Goal: Check status: Check status

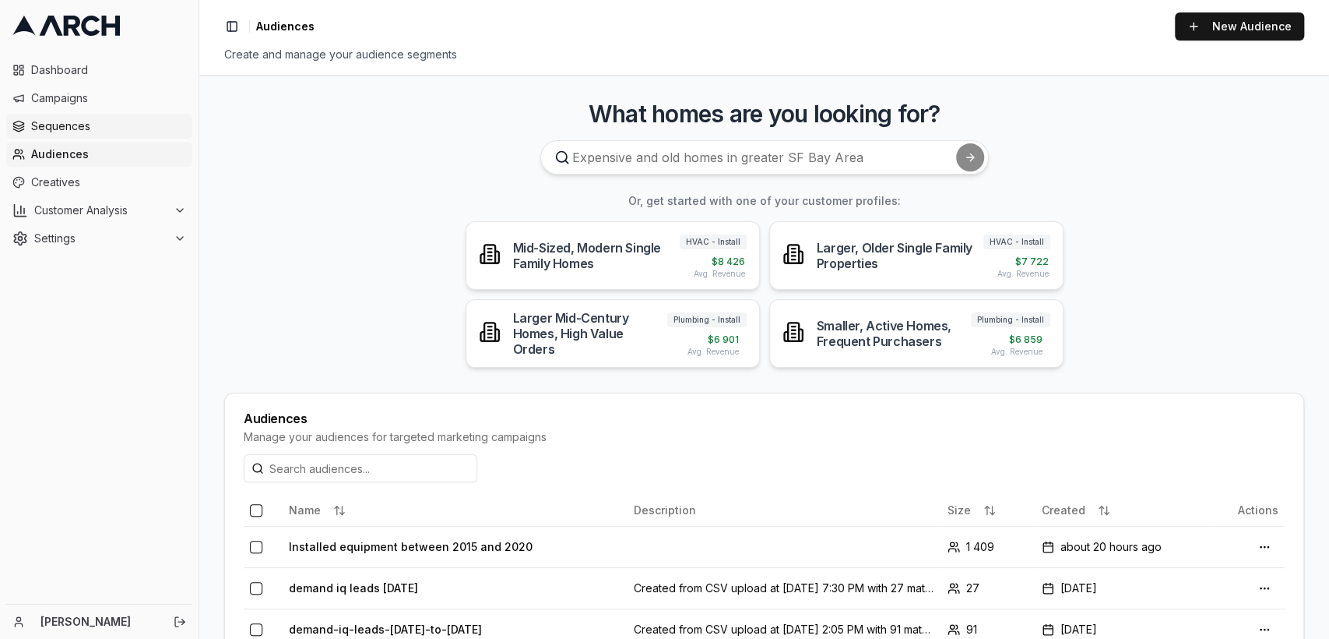
click at [90, 114] on link "Sequences" at bounding box center [99, 126] width 186 height 25
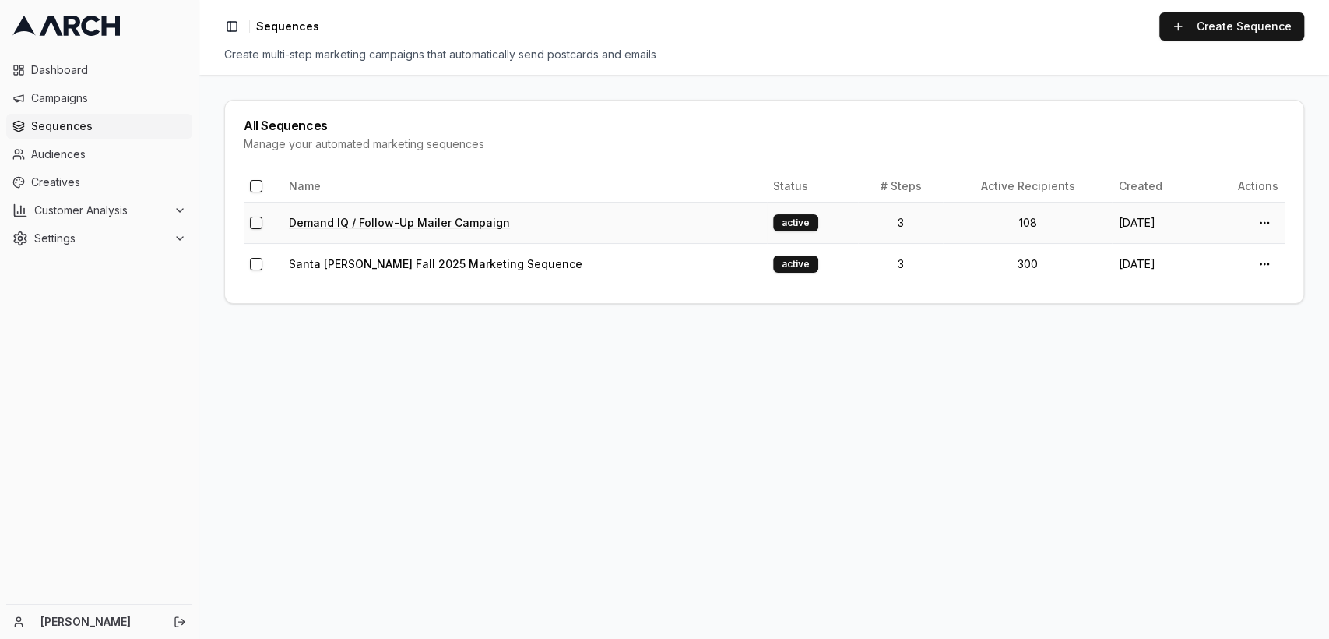
click at [410, 218] on link "Demand IQ / Follow-Up Mailer Campaign" at bounding box center [399, 222] width 221 height 13
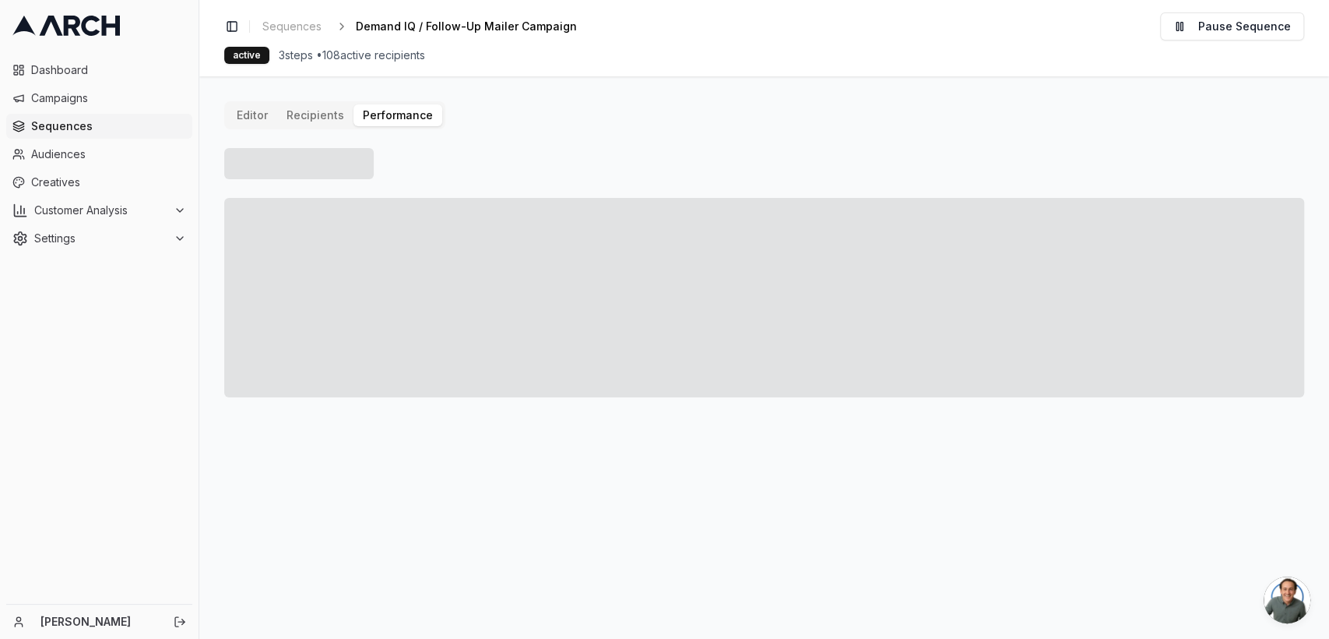
click at [382, 107] on button "Performance" at bounding box center [398, 115] width 89 height 22
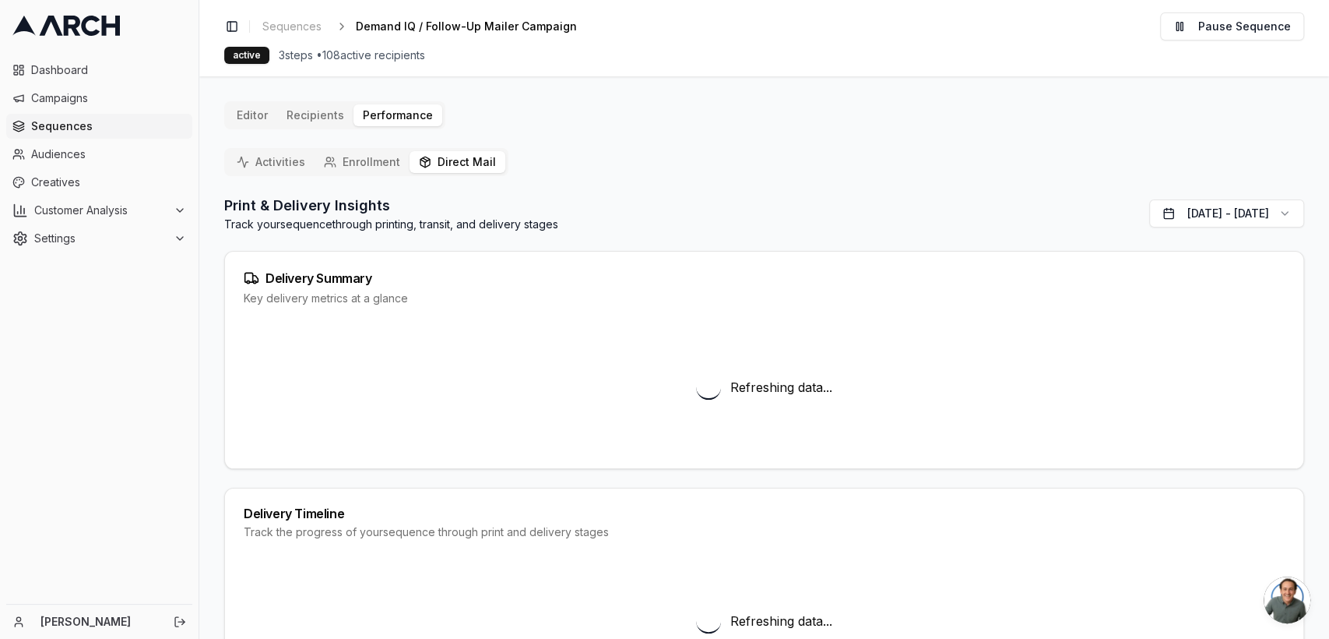
click at [475, 167] on button "Direct Mail" at bounding box center [458, 162] width 96 height 22
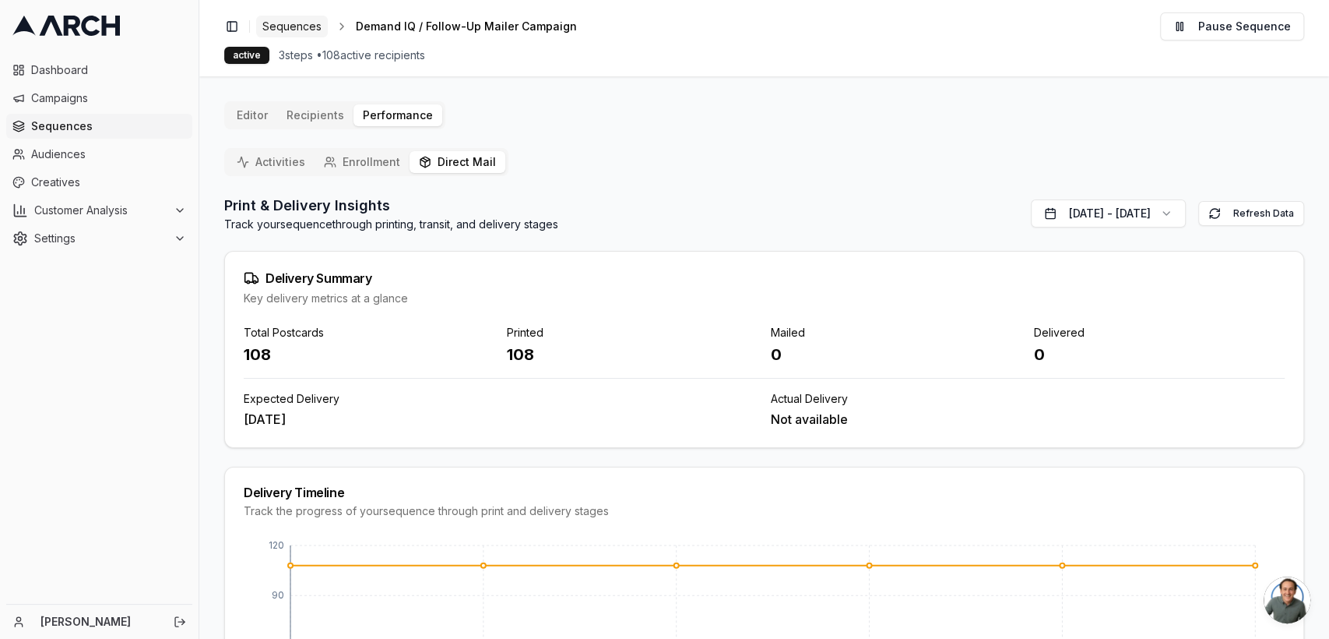
click at [287, 31] on span "Sequences" at bounding box center [291, 27] width 59 height 16
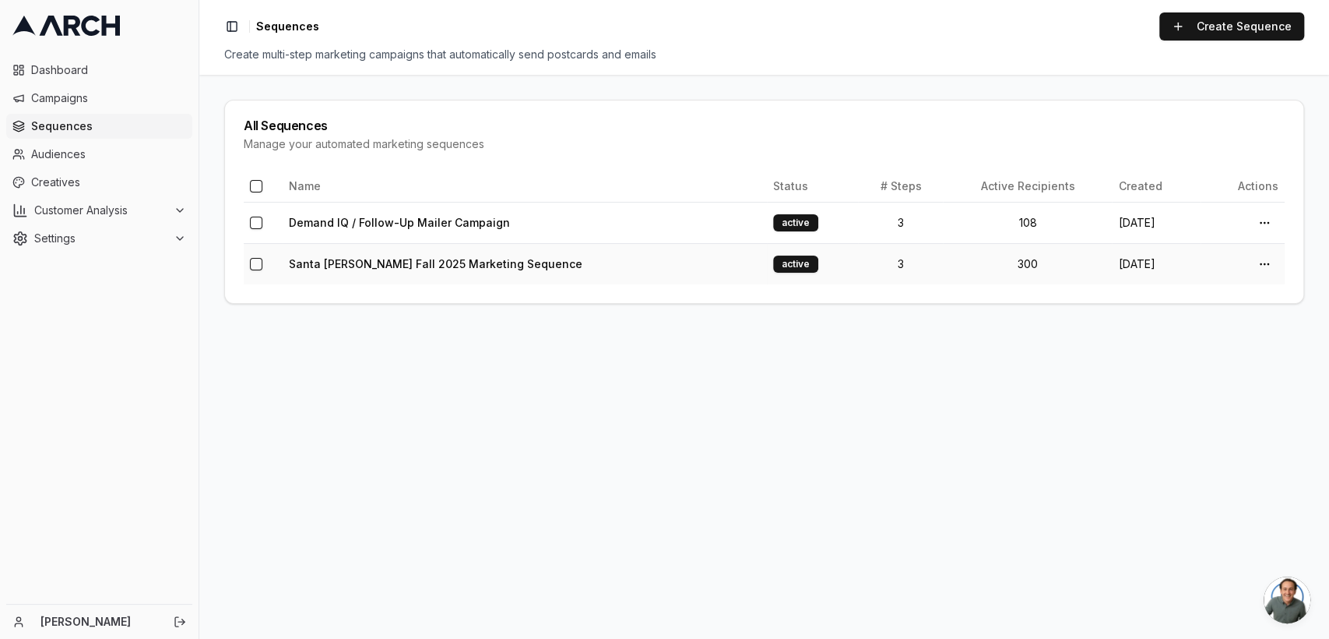
click at [298, 246] on td "Santa Clara Fall 2025 Marketing Sequence" at bounding box center [525, 263] width 484 height 41
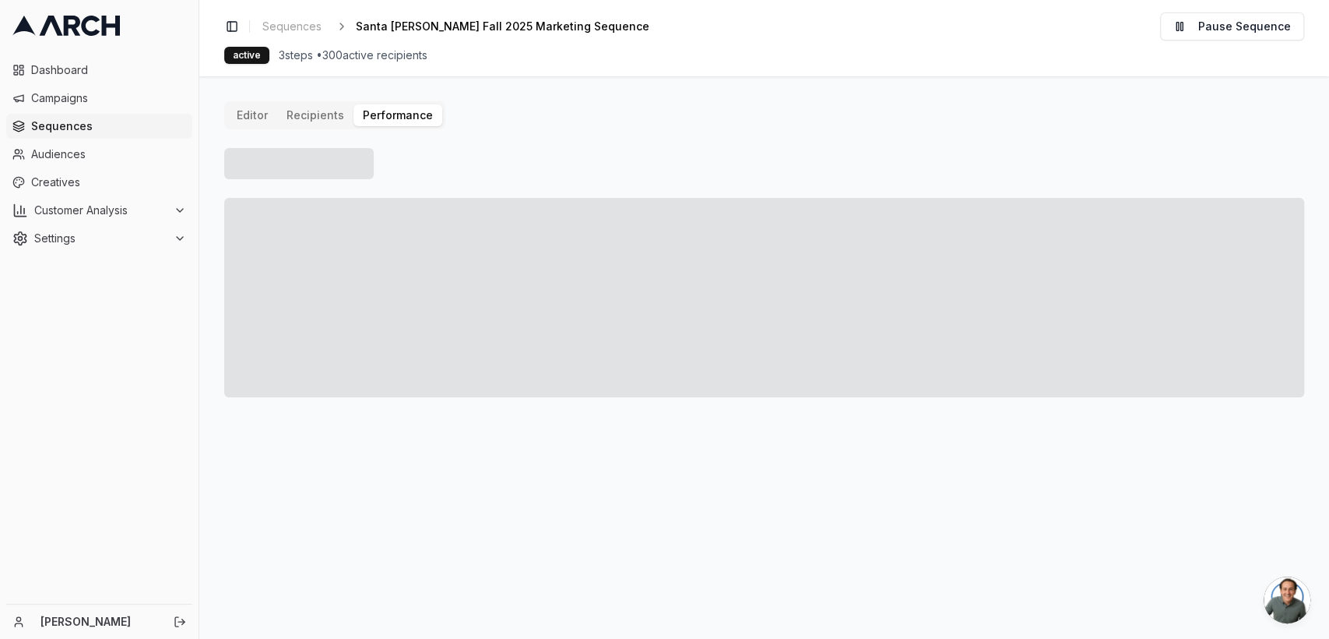
click at [381, 120] on button "Performance" at bounding box center [398, 115] width 89 height 22
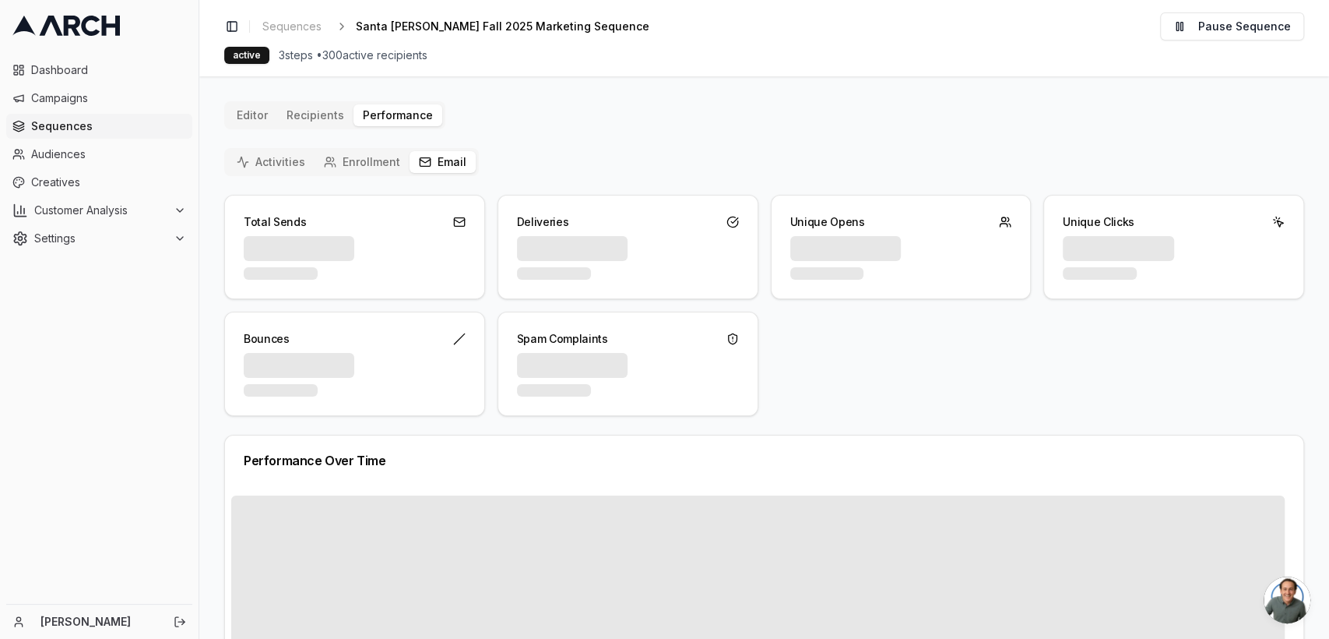
click at [443, 163] on button "Email" at bounding box center [443, 162] width 66 height 22
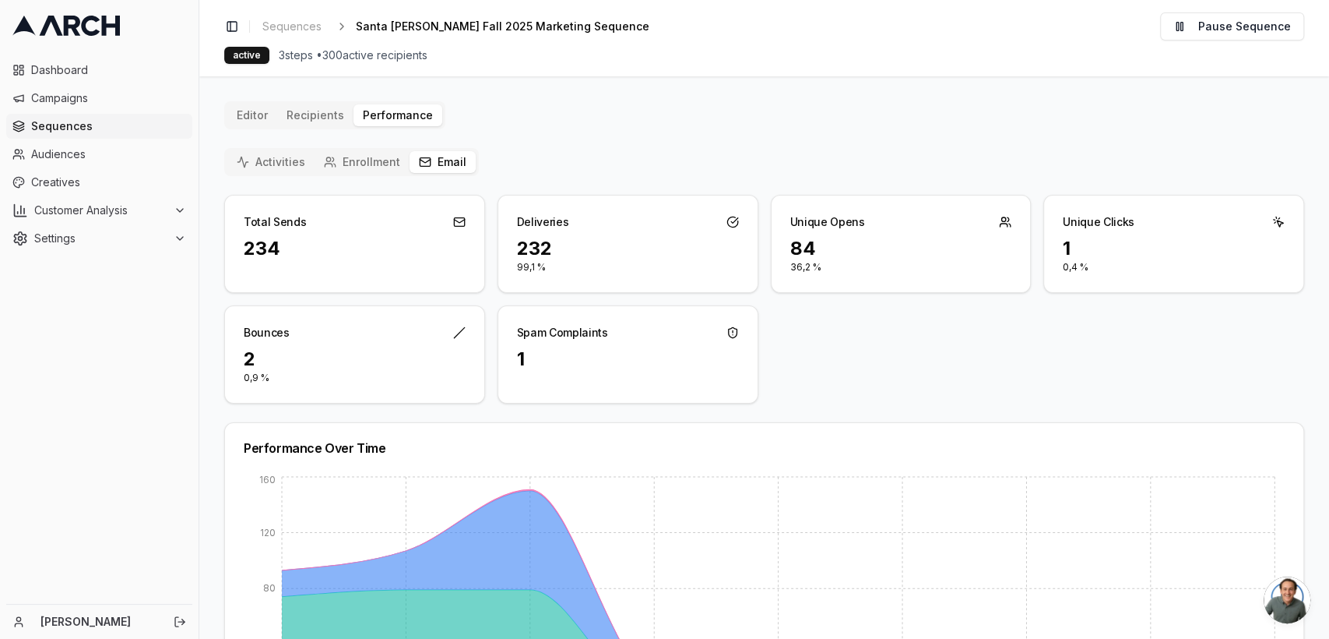
click at [289, 151] on button "Activities" at bounding box center [270, 162] width 87 height 22
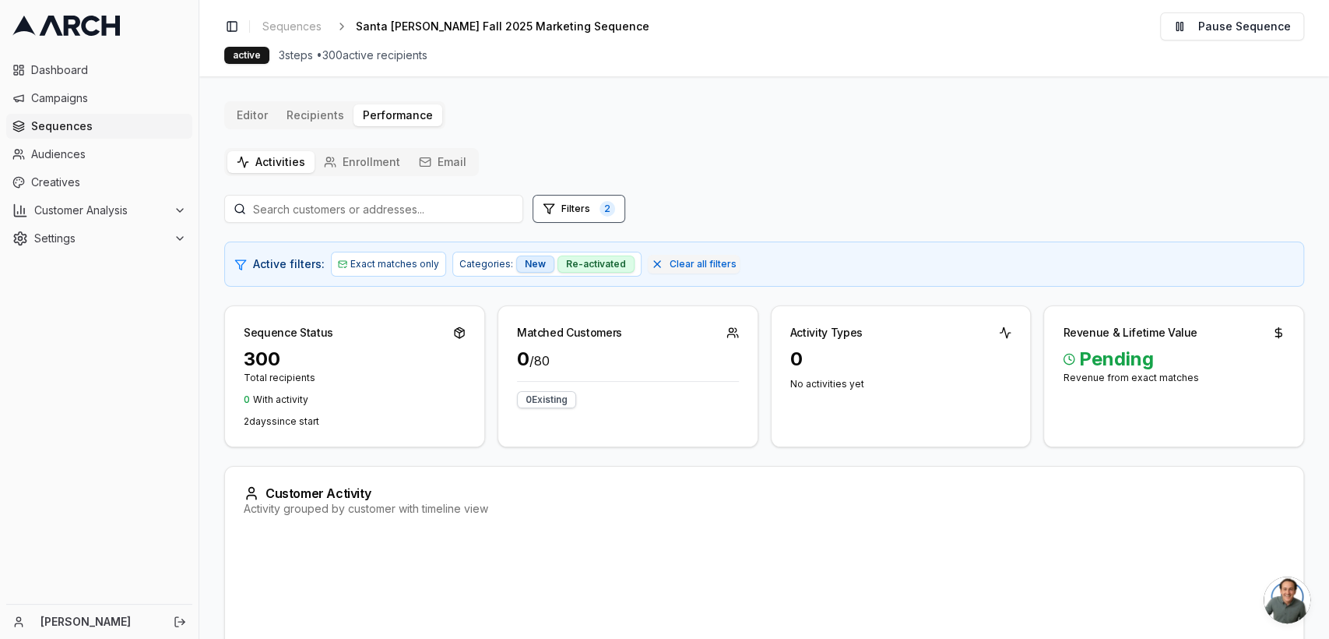
click at [361, 167] on button "Enrollment" at bounding box center [362, 162] width 95 height 22
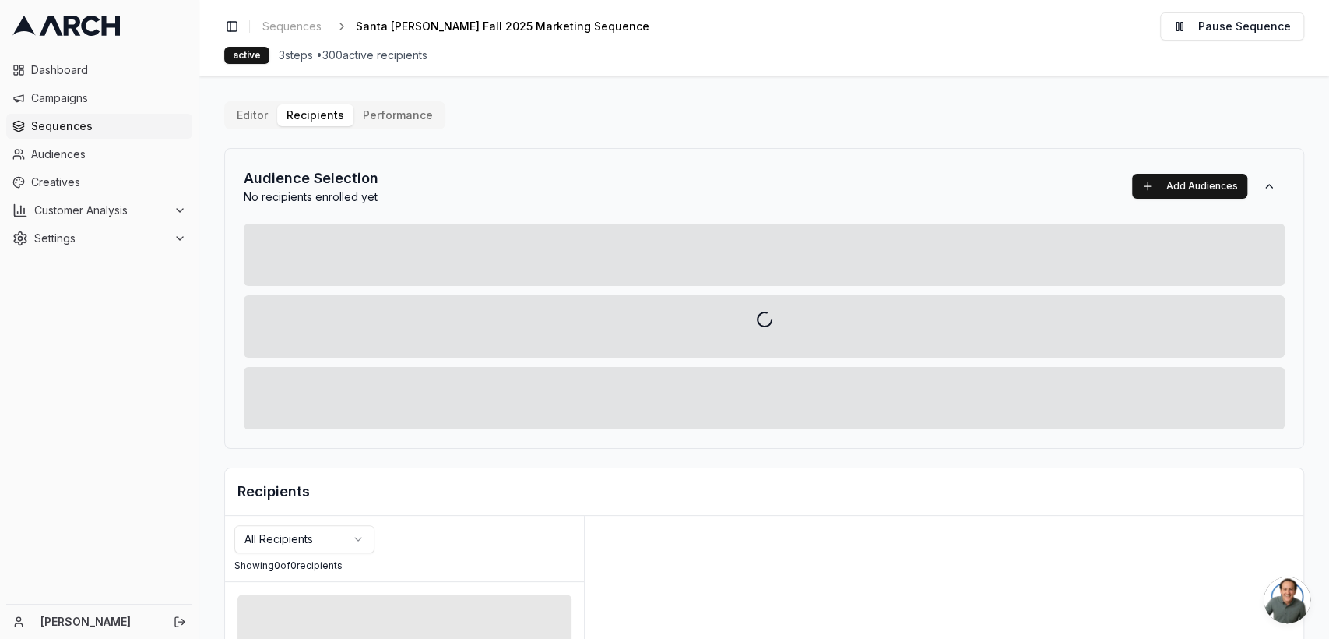
click at [319, 117] on div "Editor Recipients Performance Audience Selection No recipients enrolled yet Add…" at bounding box center [764, 542] width 1080 height 882
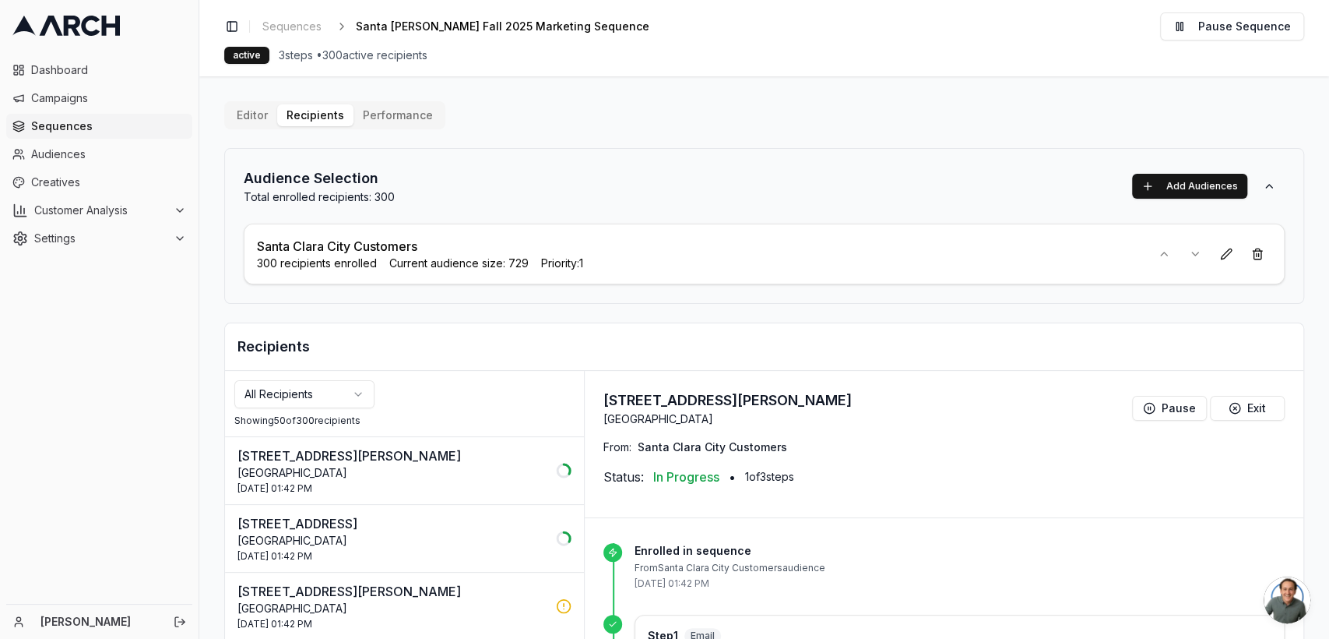
click at [283, 116] on button "Recipients" at bounding box center [315, 115] width 76 height 22
click at [249, 114] on button "Editor" at bounding box center [252, 115] width 50 height 22
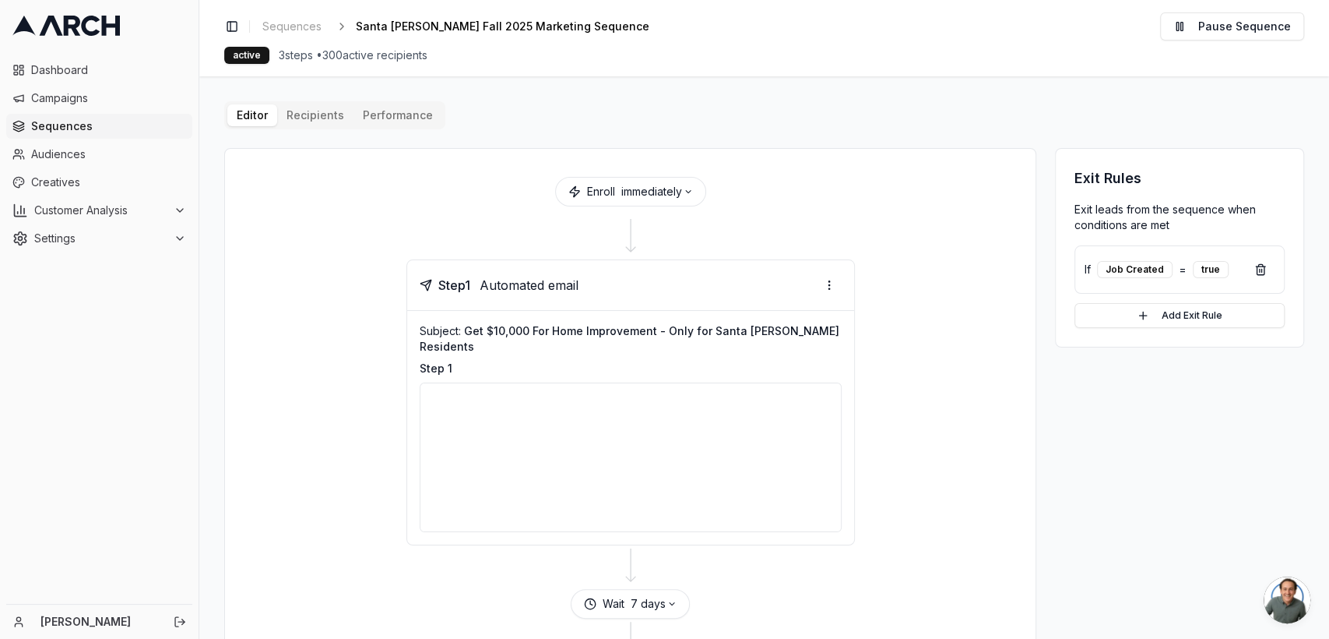
click at [382, 107] on button "Performance" at bounding box center [398, 115] width 89 height 22
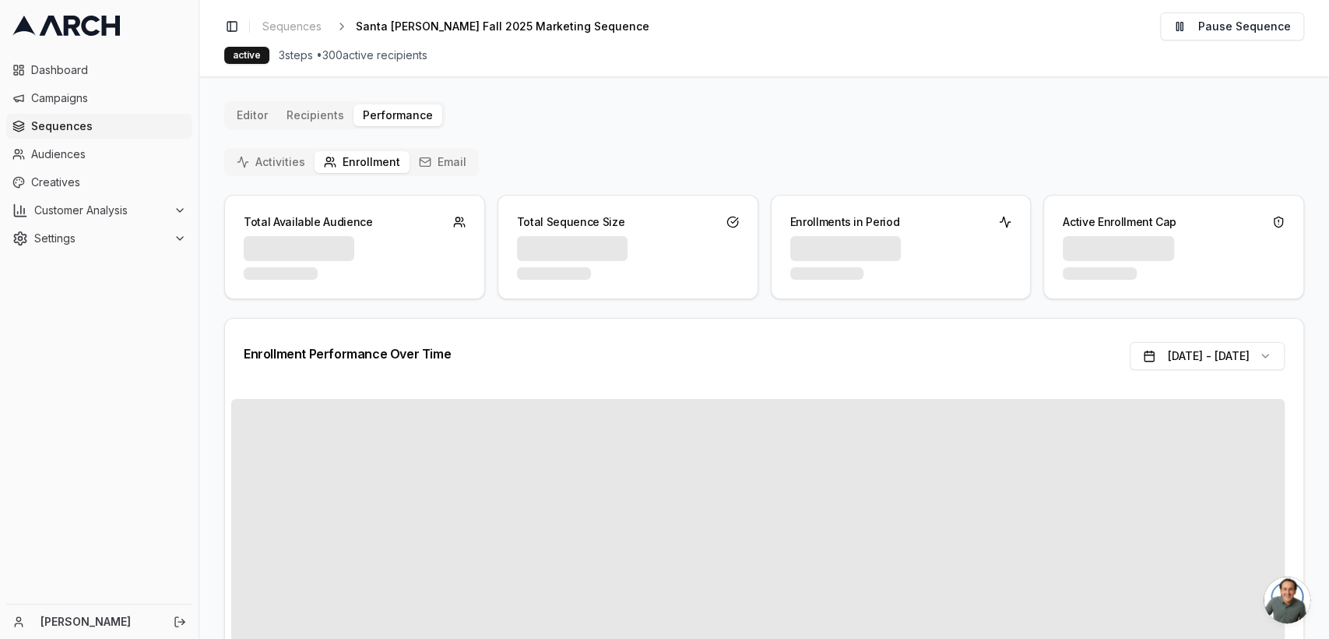
click at [382, 107] on button "Performance" at bounding box center [398, 115] width 89 height 22
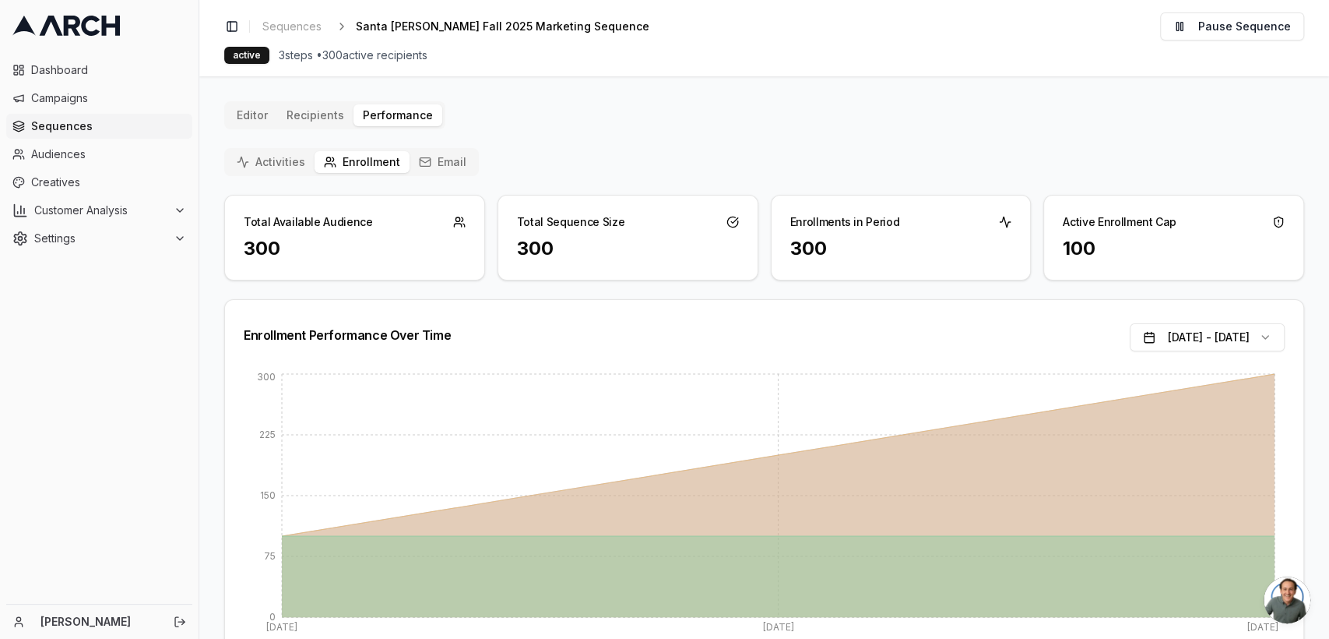
scroll to position [69, 0]
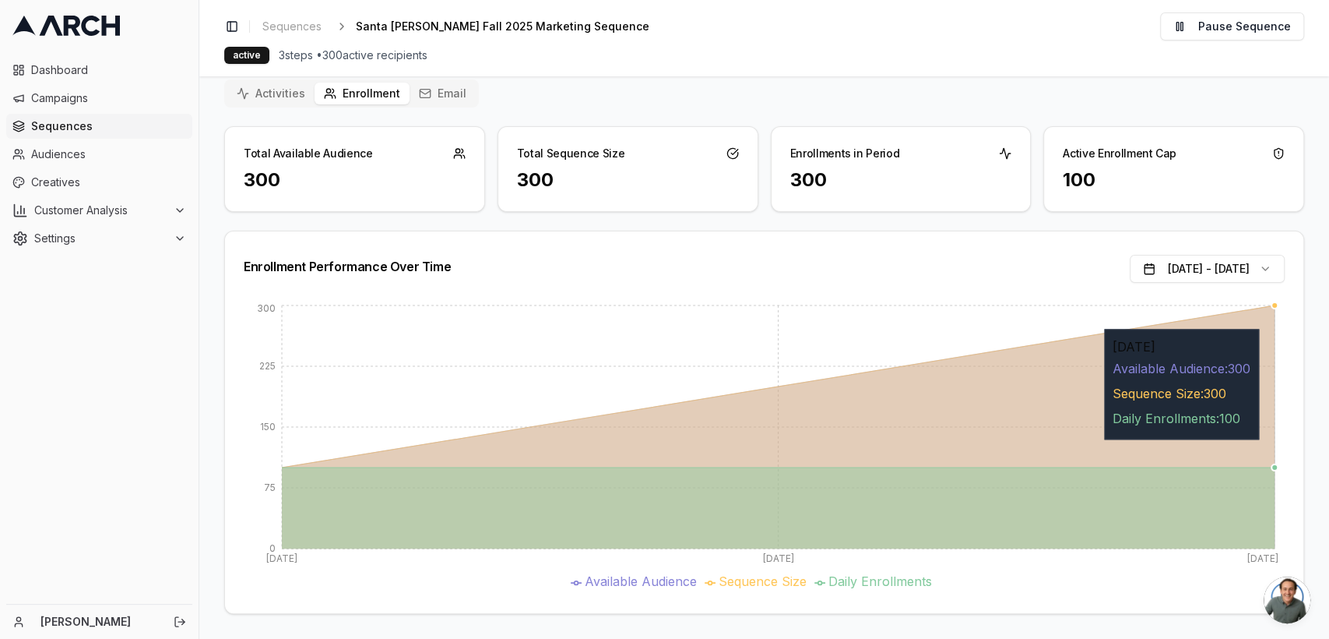
click at [1260, 446] on icon at bounding box center [778, 426] width 993 height 243
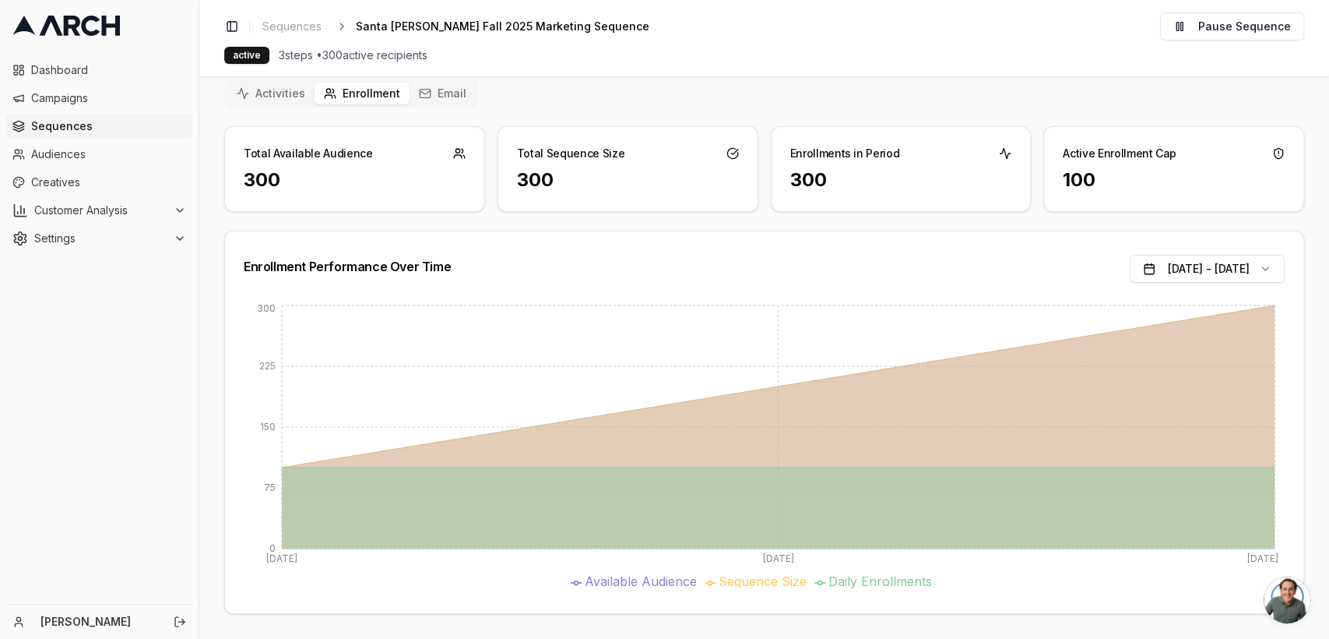
click at [273, 93] on button "Activities" at bounding box center [270, 94] width 87 height 22
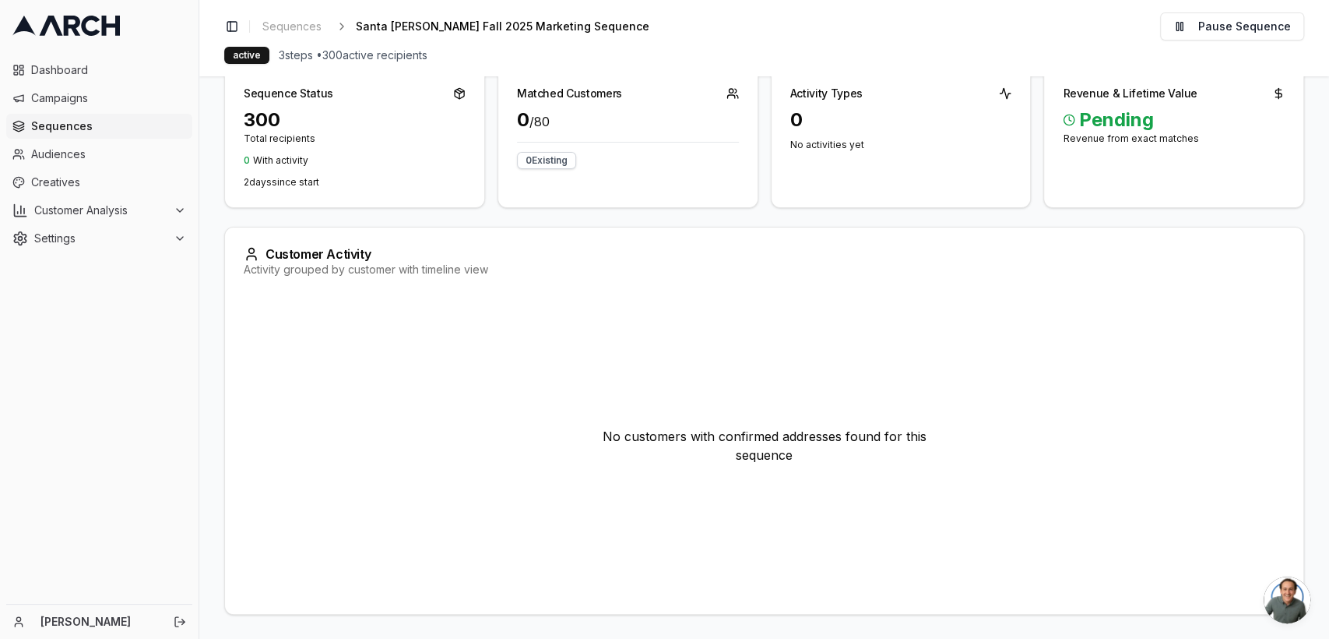
scroll to position [96, 0]
